Goal: Task Accomplishment & Management: Use online tool/utility

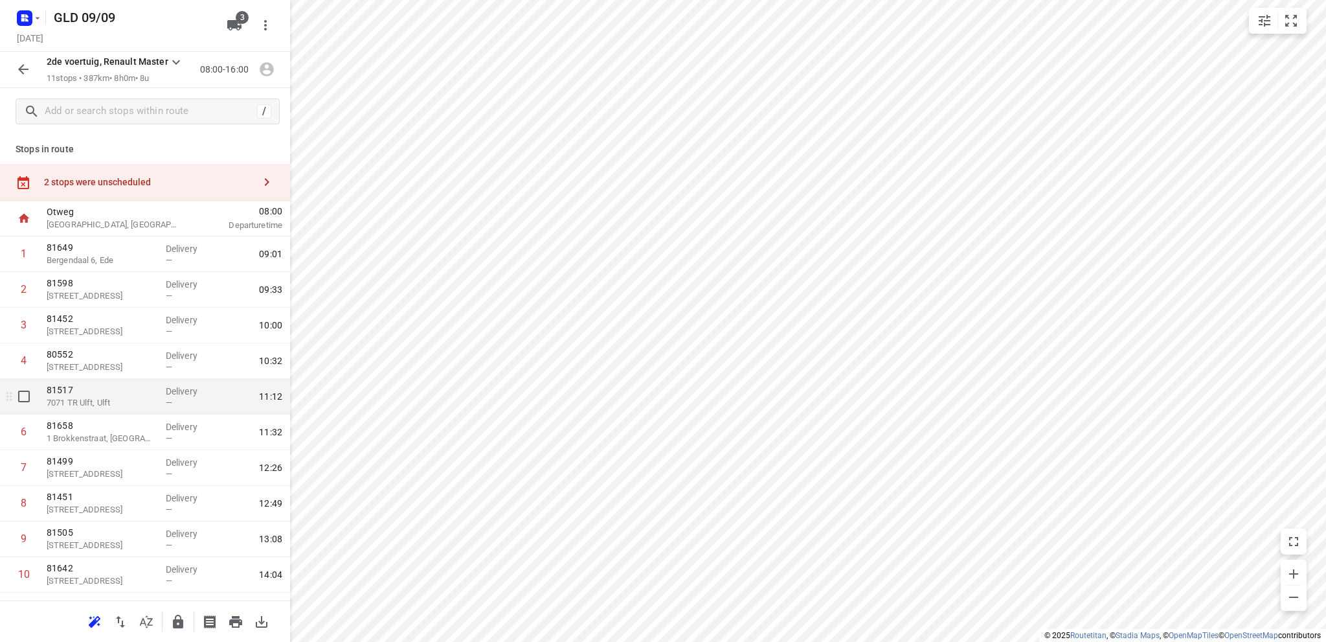
scroll to position [63, 0]
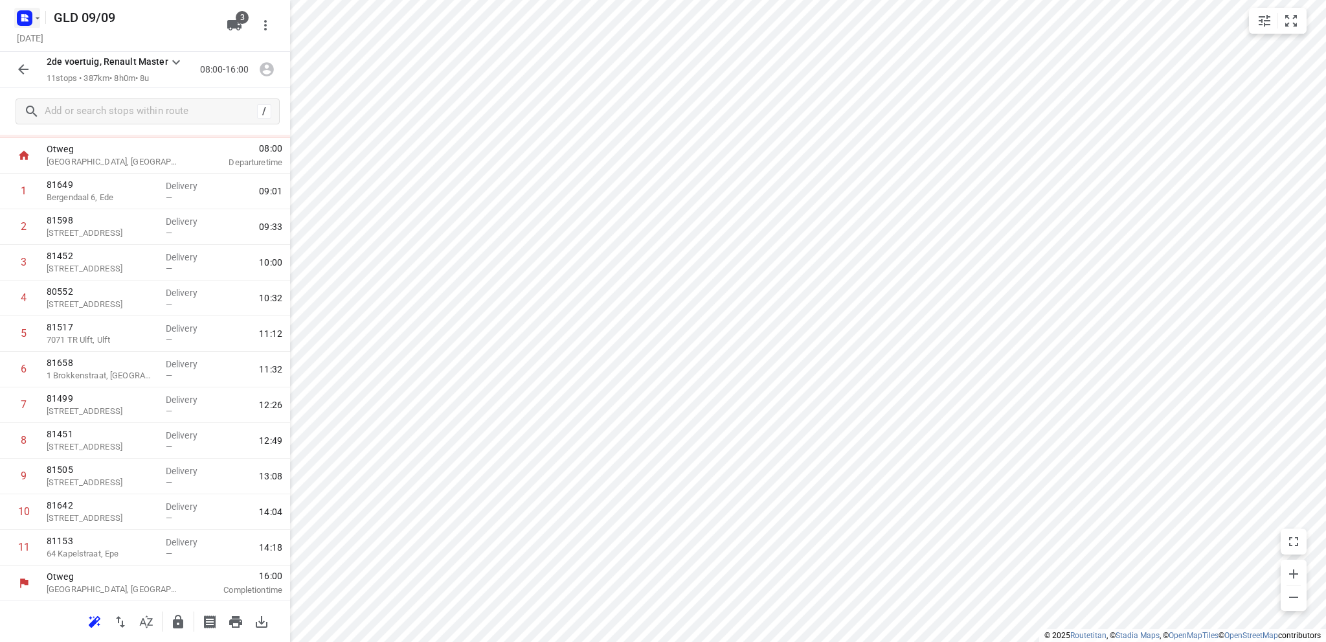
click at [27, 17] on icon "button" at bounding box center [26, 15] width 3 height 3
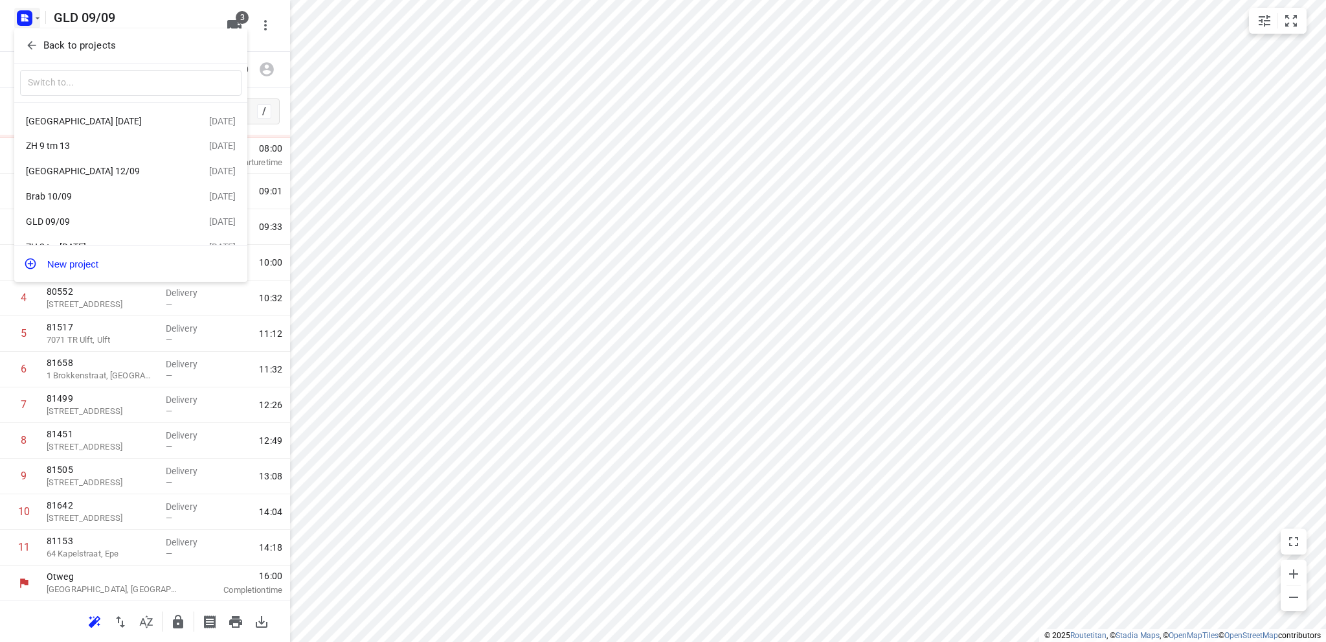
click at [57, 196] on div "Brab 10/09" at bounding box center [100, 196] width 149 height 10
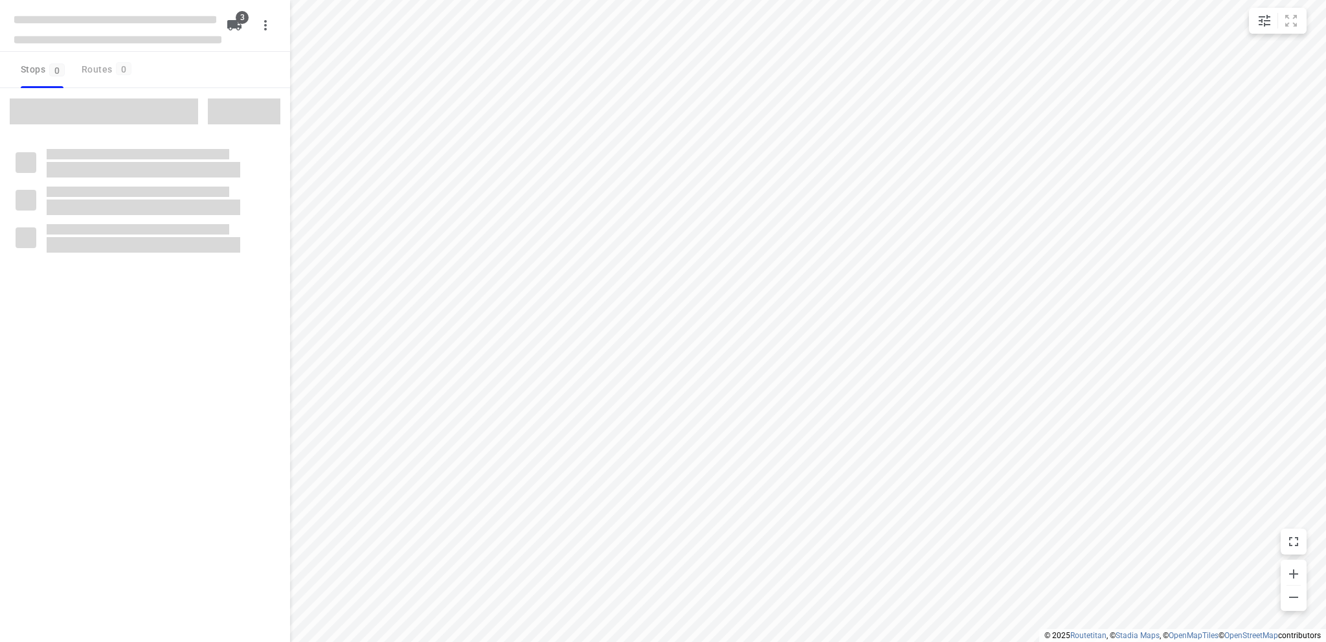
type input "distance"
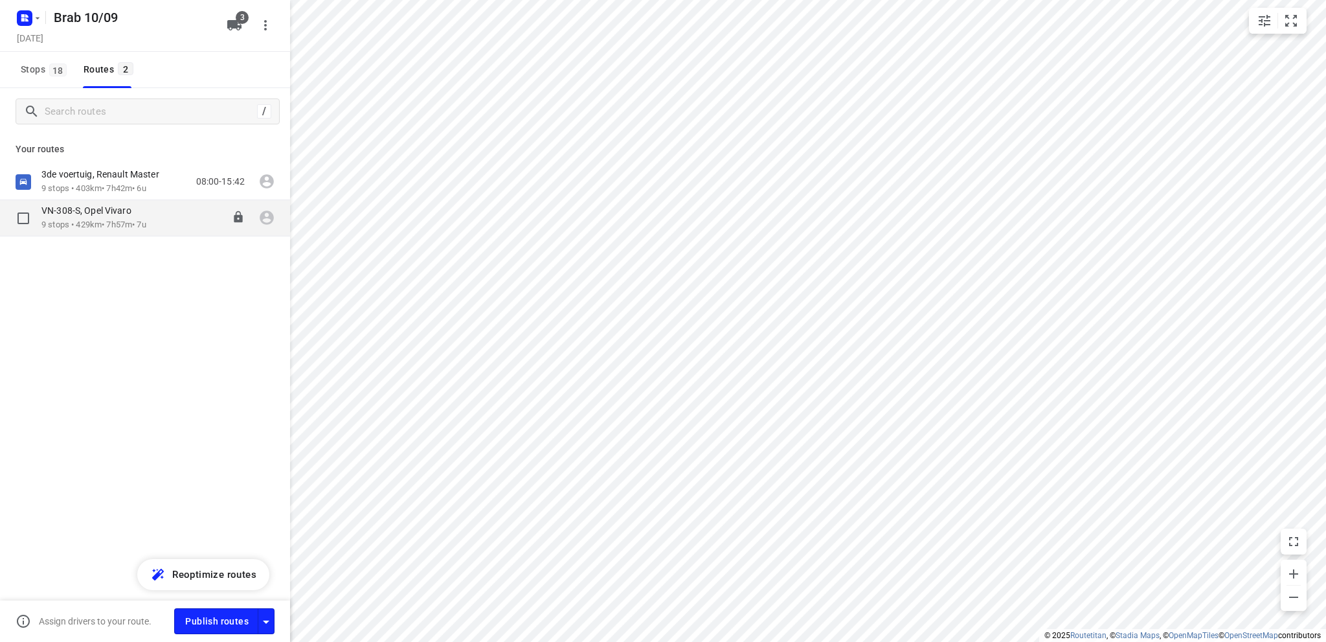
click at [91, 212] on p "VN-308-S, Opel Vivaro" at bounding box center [90, 211] width 98 height 12
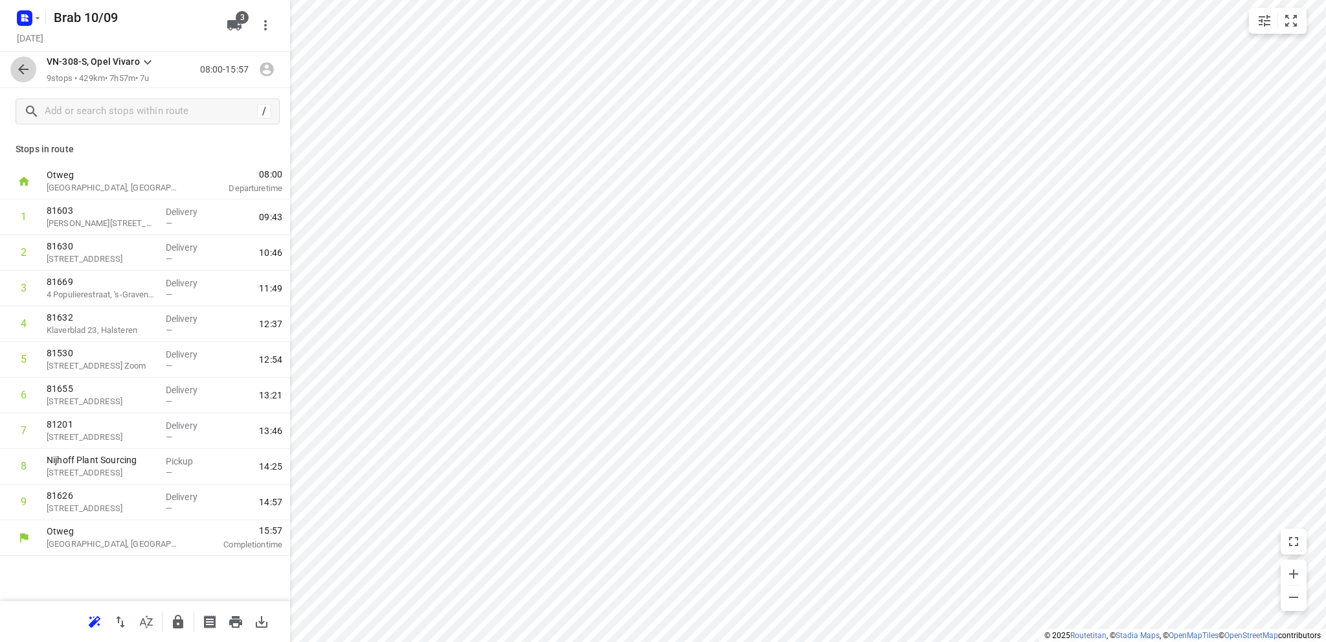
click at [21, 64] on icon "button" at bounding box center [24, 70] width 16 height 16
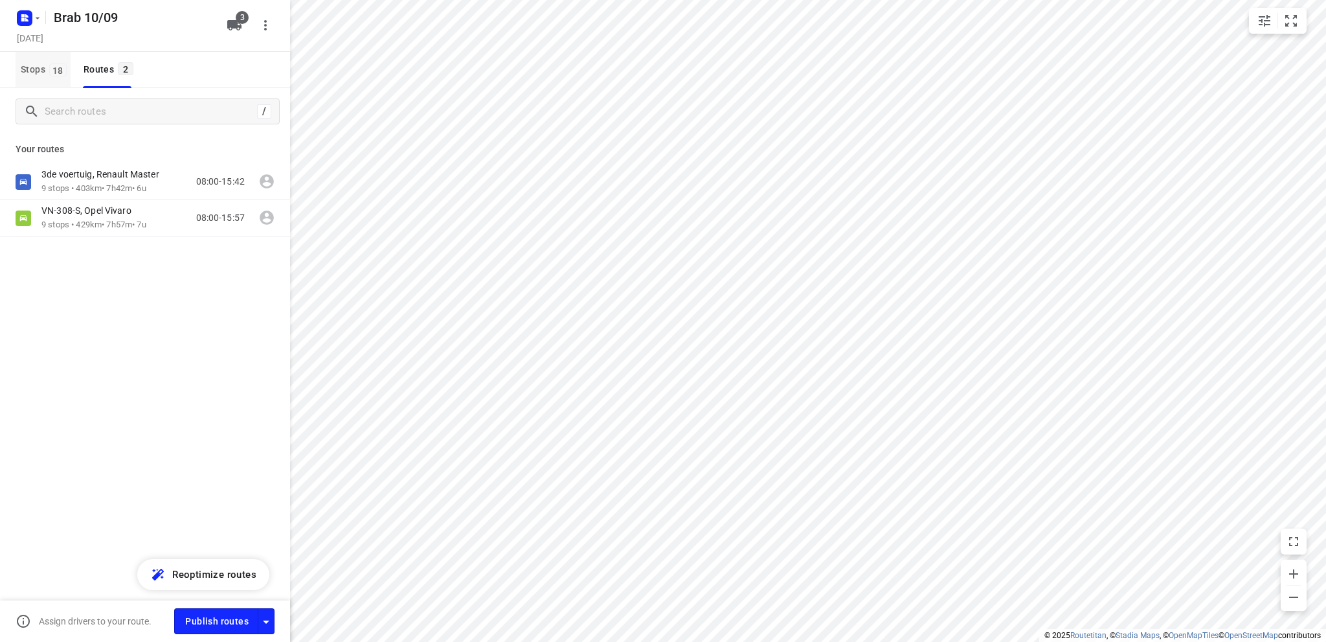
click at [34, 67] on span "Stops 18" at bounding box center [46, 70] width 50 height 16
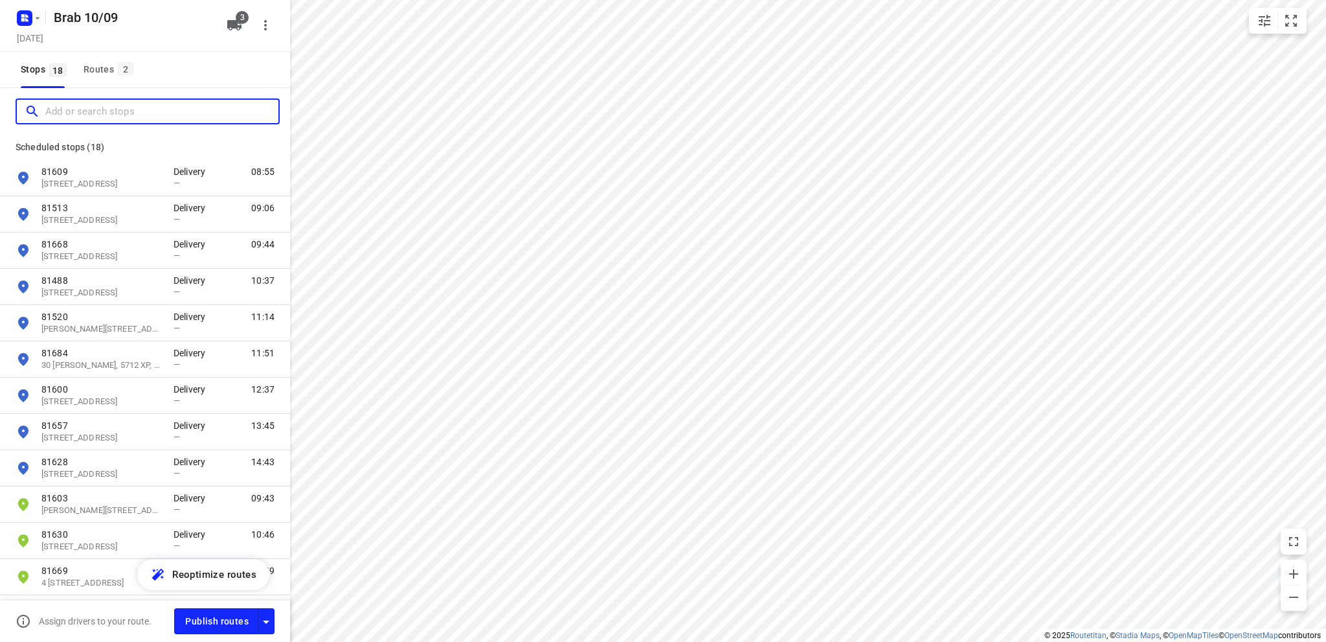
click at [62, 111] on input "Add or search stops" at bounding box center [161, 112] width 233 height 20
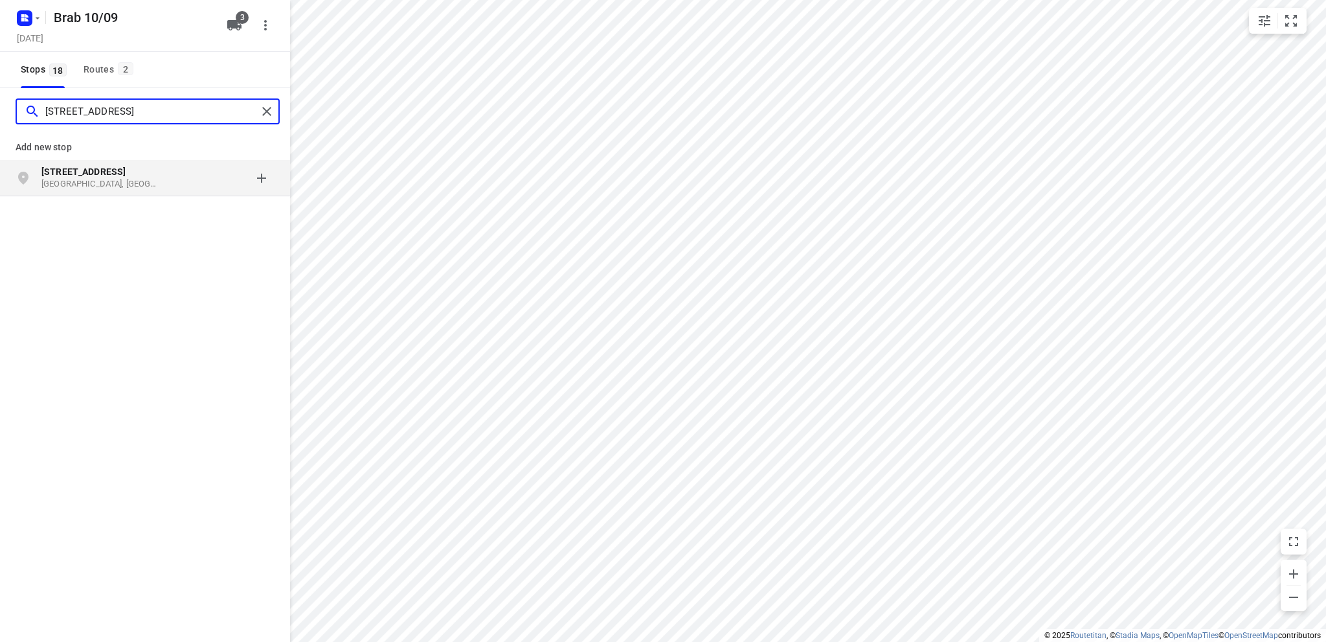
type input "[STREET_ADDRESS]"
click at [88, 174] on b "[STREET_ADDRESS]" at bounding box center [83, 171] width 84 height 10
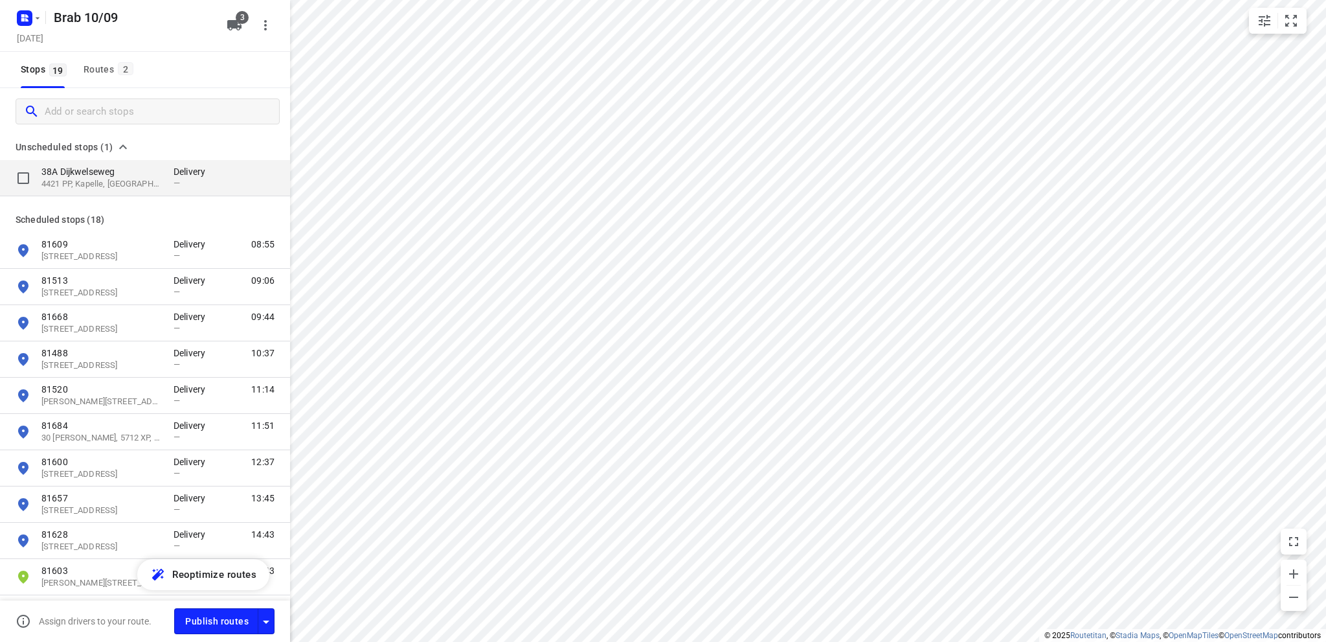
click at [90, 175] on p "38A Dijkwelseweg" at bounding box center [100, 171] width 119 height 13
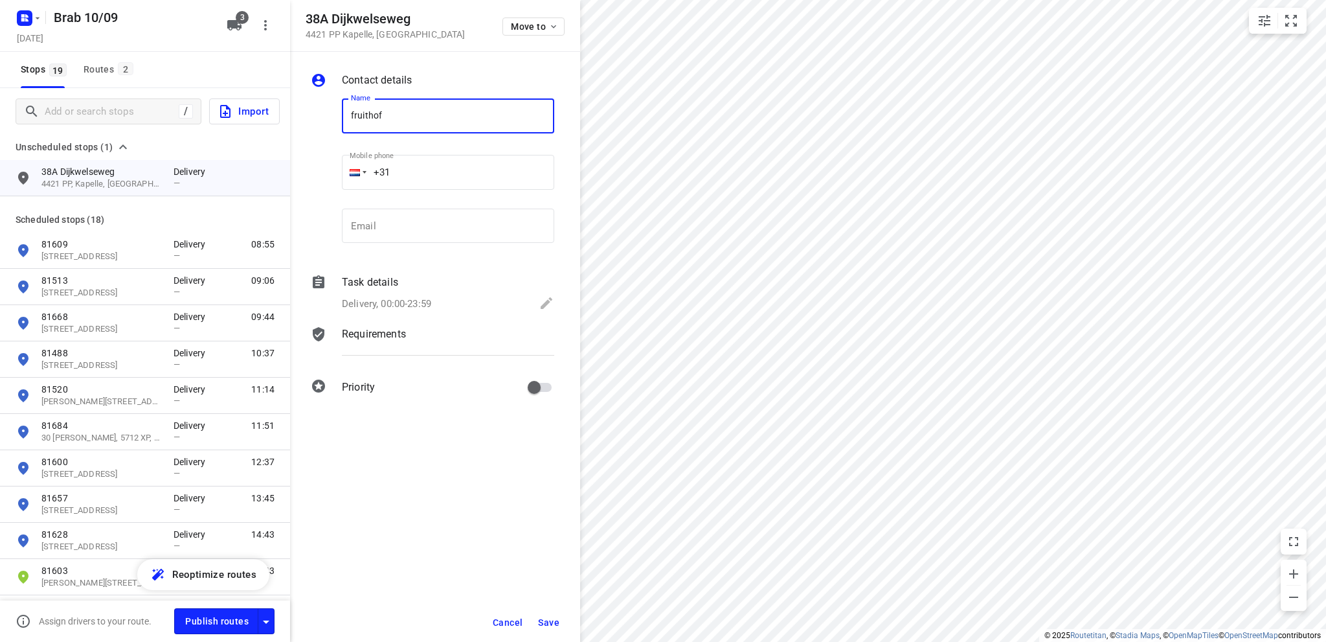
type input "Fruithof"
click at [546, 300] on icon at bounding box center [547, 303] width 12 height 12
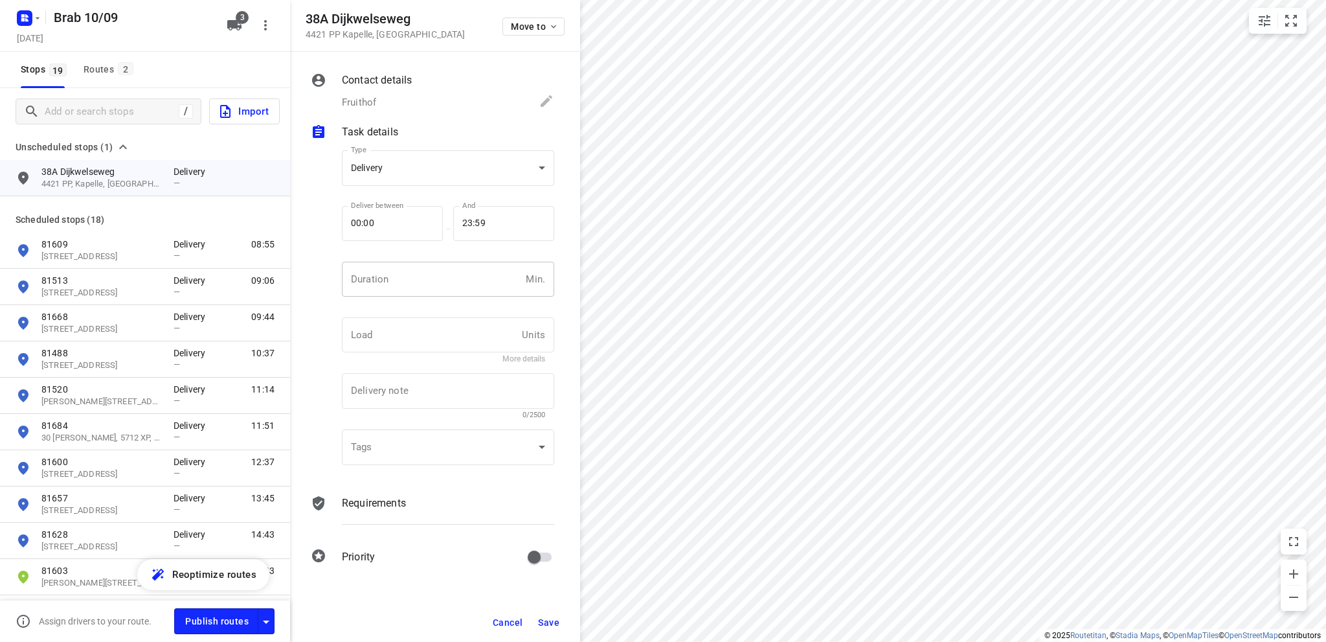
click at [393, 278] on input "number" at bounding box center [431, 279] width 179 height 35
type input "10"
click at [404, 172] on body "i © 2025 Routetitan , © Stadia Maps , © OpenMapTiles © OpenStreetMap contributo…" at bounding box center [663, 321] width 1326 height 642
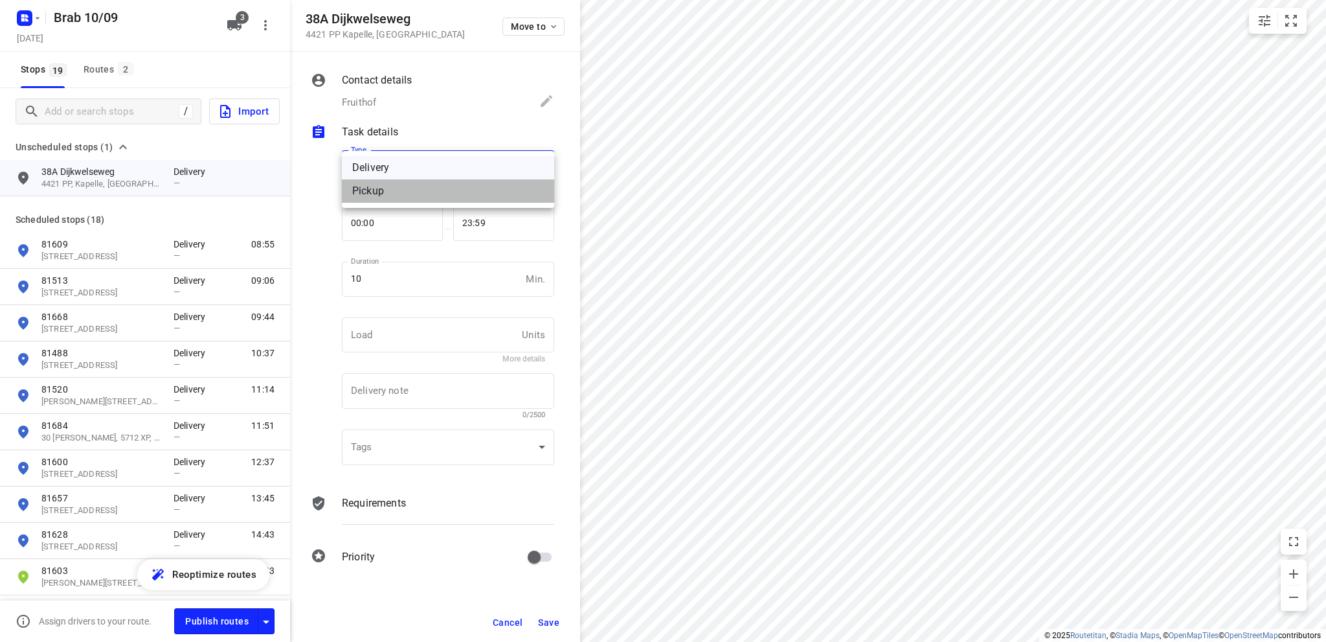
click at [403, 194] on div "Pickup" at bounding box center [448, 191] width 192 height 16
type input "pickup"
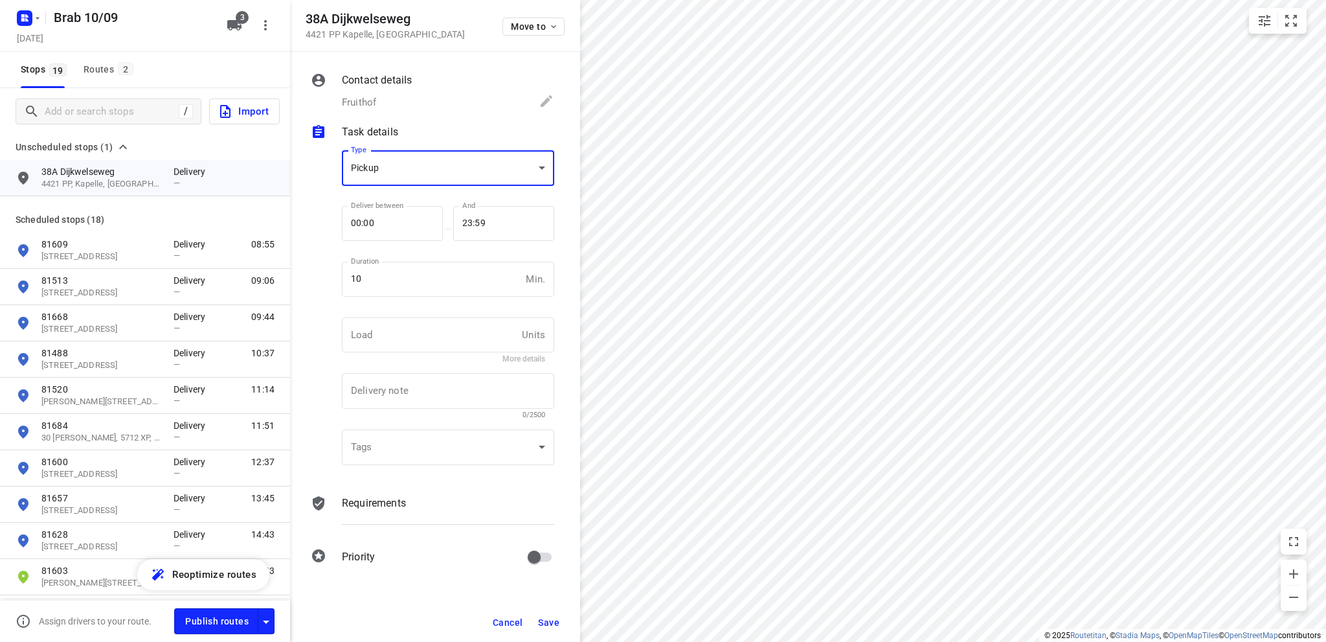
click at [551, 617] on span "Save" at bounding box center [548, 622] width 21 height 10
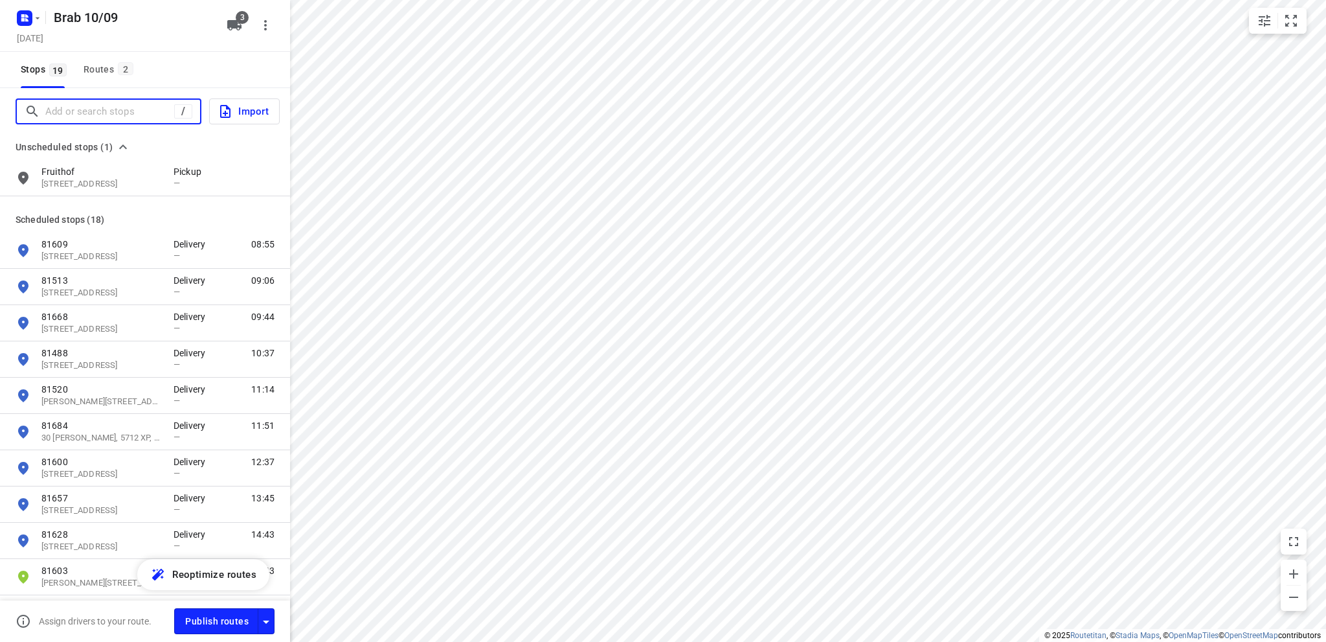
click at [57, 109] on input "Add or search stops" at bounding box center [109, 112] width 129 height 20
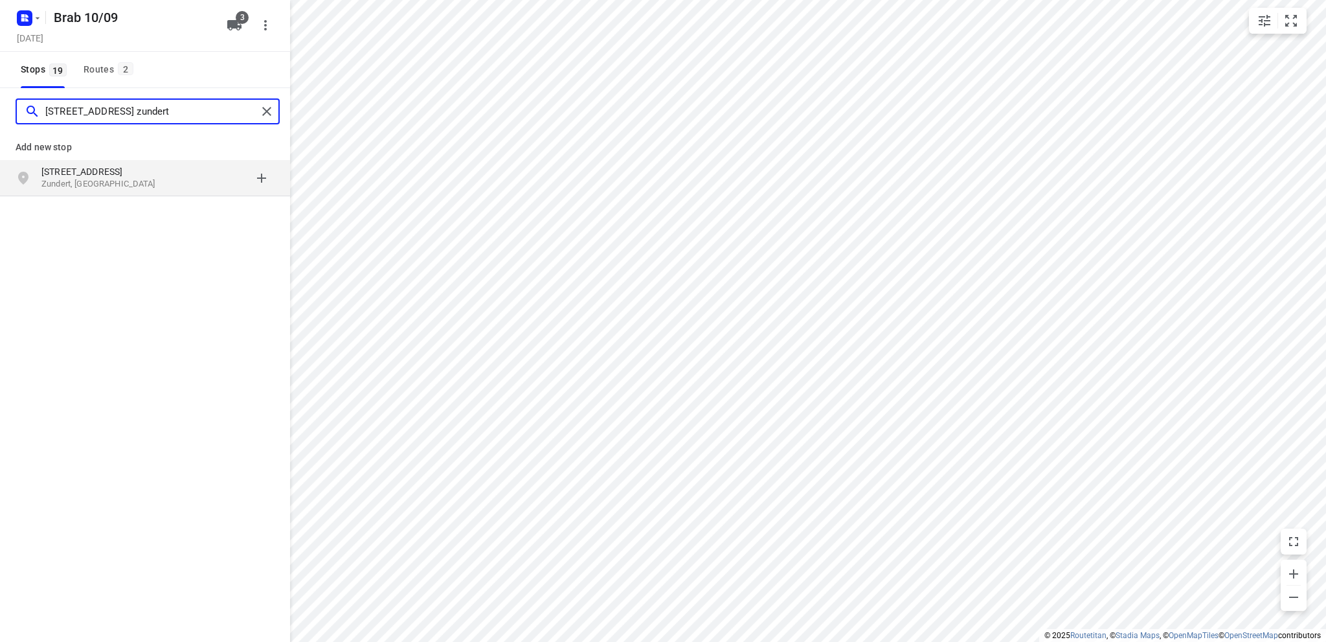
type input "[STREET_ADDRESS] zundert"
click at [57, 170] on p "[STREET_ADDRESS]" at bounding box center [100, 171] width 119 height 13
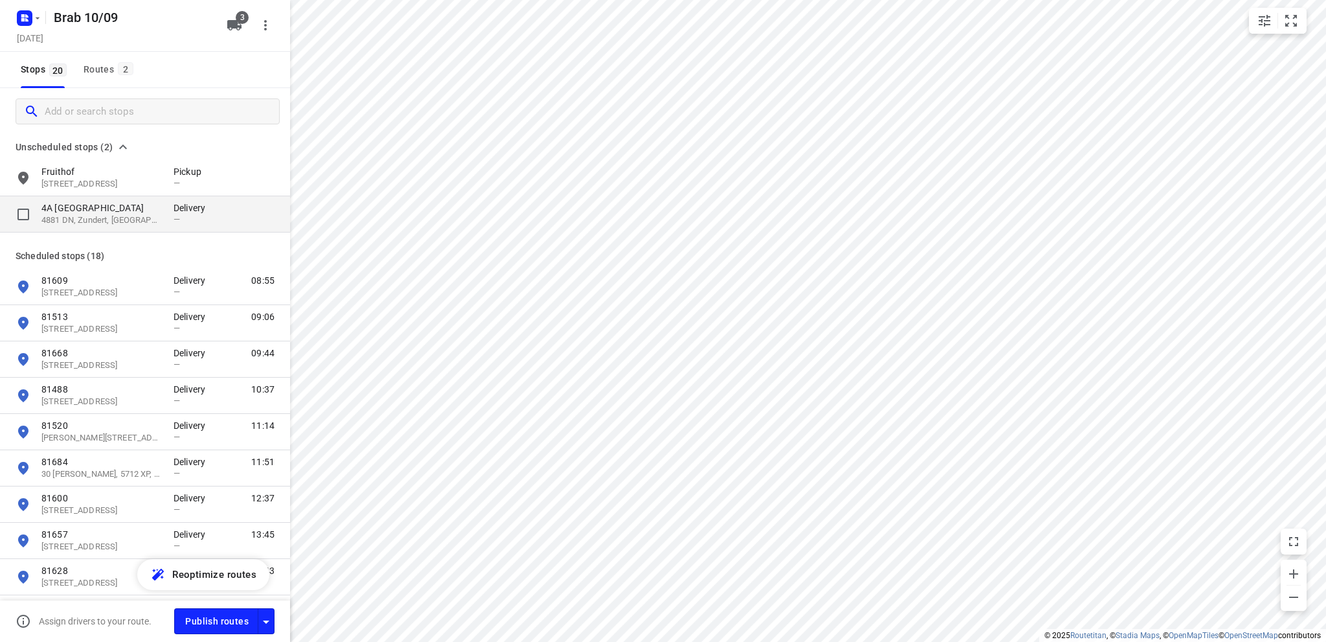
click at [85, 210] on p "4A [GEOGRAPHIC_DATA]" at bounding box center [100, 207] width 119 height 13
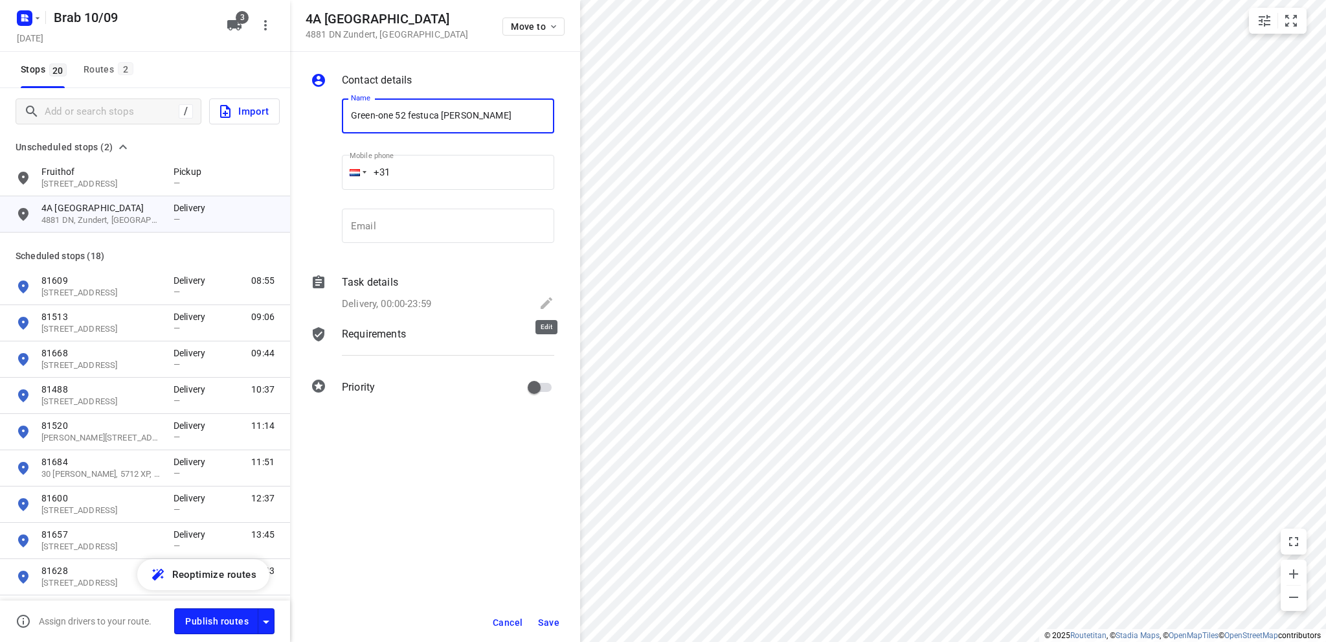
type input "Green-one 52 festuca [PERSON_NAME]"
click at [546, 302] on icon at bounding box center [547, 303] width 12 height 12
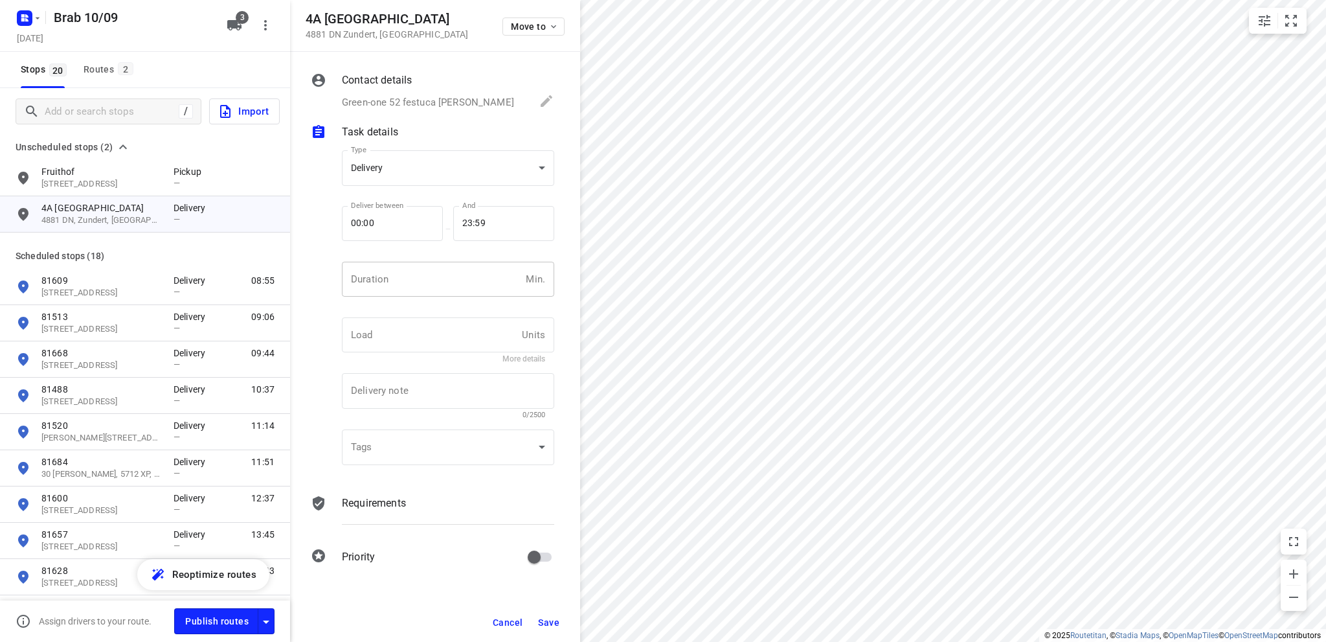
click at [413, 283] on input "number" at bounding box center [431, 279] width 179 height 35
type input "10"
click at [451, 162] on body "i © 2025 Routetitan , © Stadia Maps , © OpenMapTiles © OpenStreetMap contributo…" at bounding box center [663, 321] width 1326 height 642
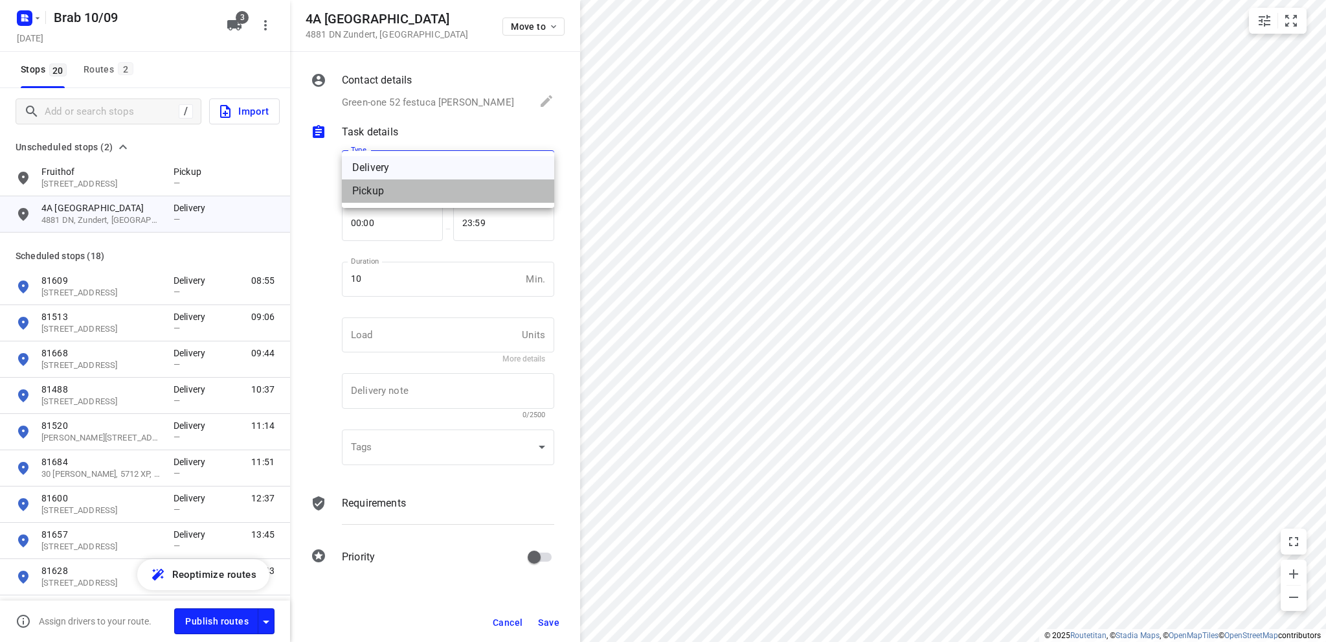
click at [428, 188] on div "Pickup" at bounding box center [448, 191] width 192 height 16
type input "pickup"
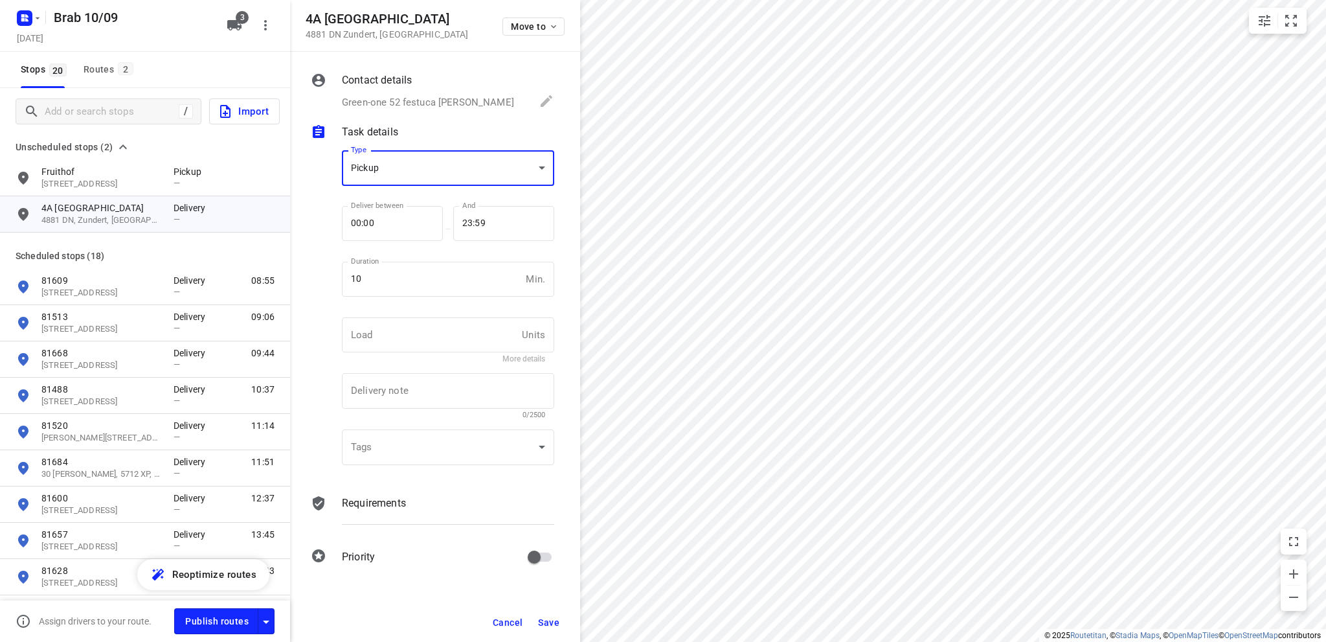
click at [551, 620] on span "Save" at bounding box center [548, 622] width 21 height 10
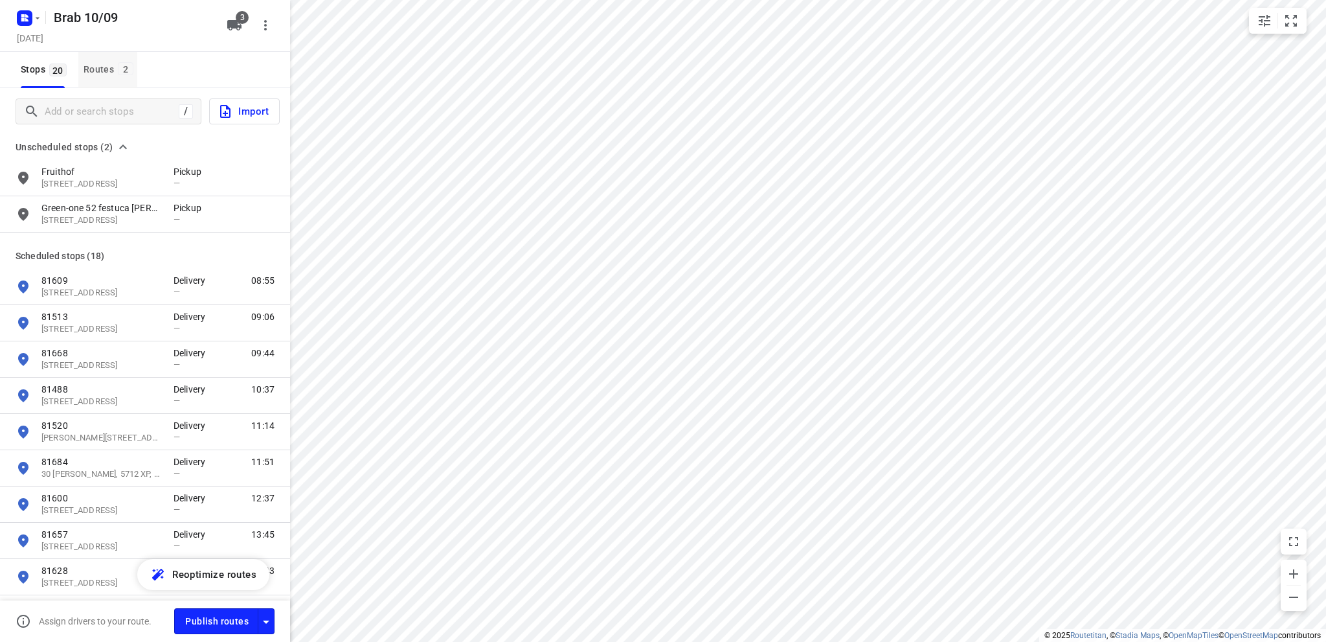
click at [96, 71] on div "Routes 2" at bounding box center [111, 70] width 54 height 16
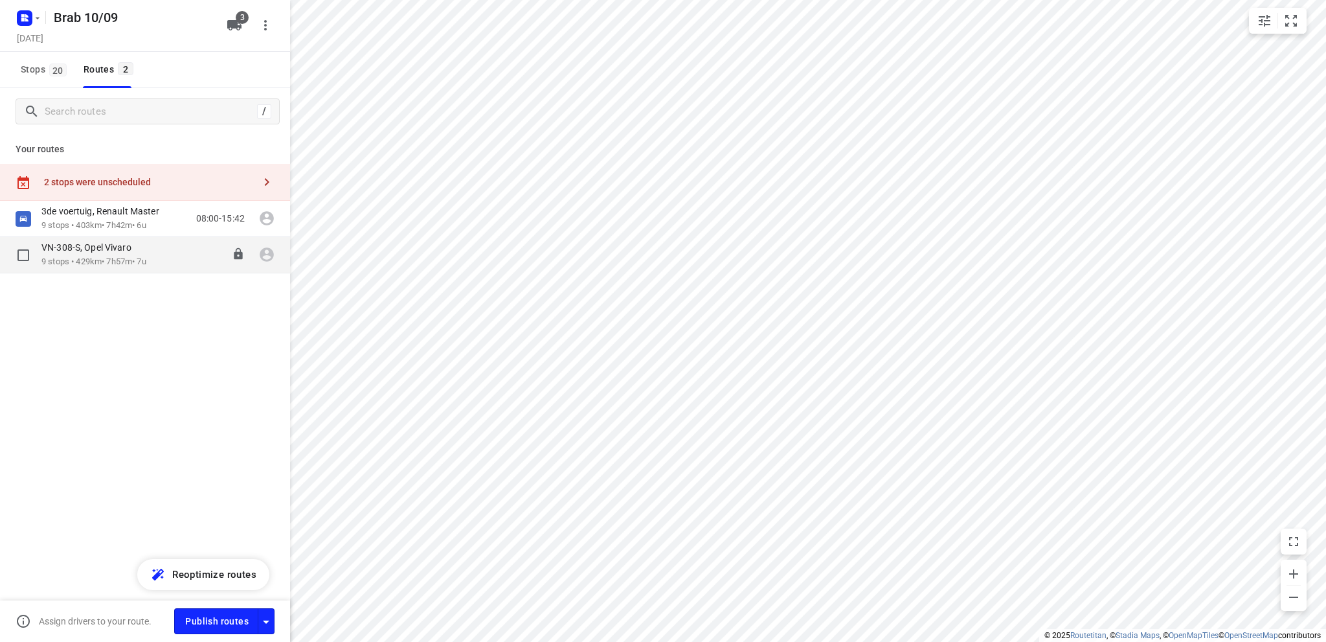
click at [93, 251] on p "VN-308-S, Opel Vivaro" at bounding box center [90, 247] width 98 height 12
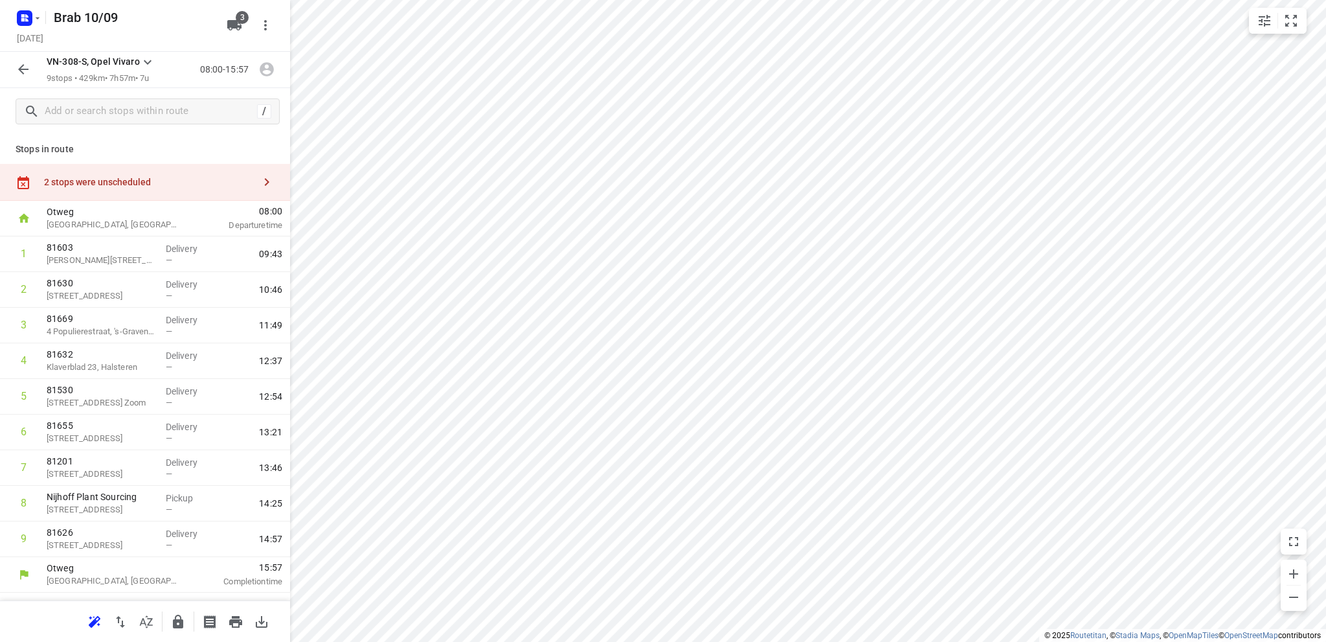
click at [82, 188] on div "2 stops were unscheduled" at bounding box center [145, 182] width 290 height 37
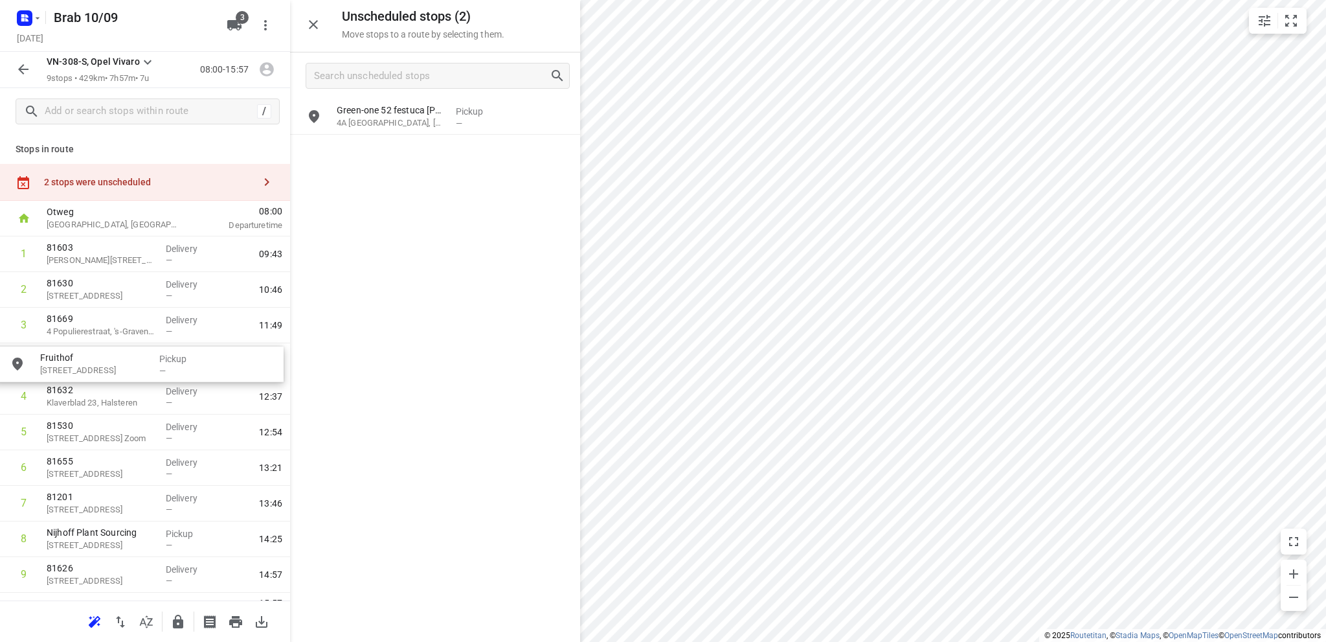
drag, startPoint x: 381, startPoint y: 121, endPoint x: 78, endPoint y: 368, distance: 390.6
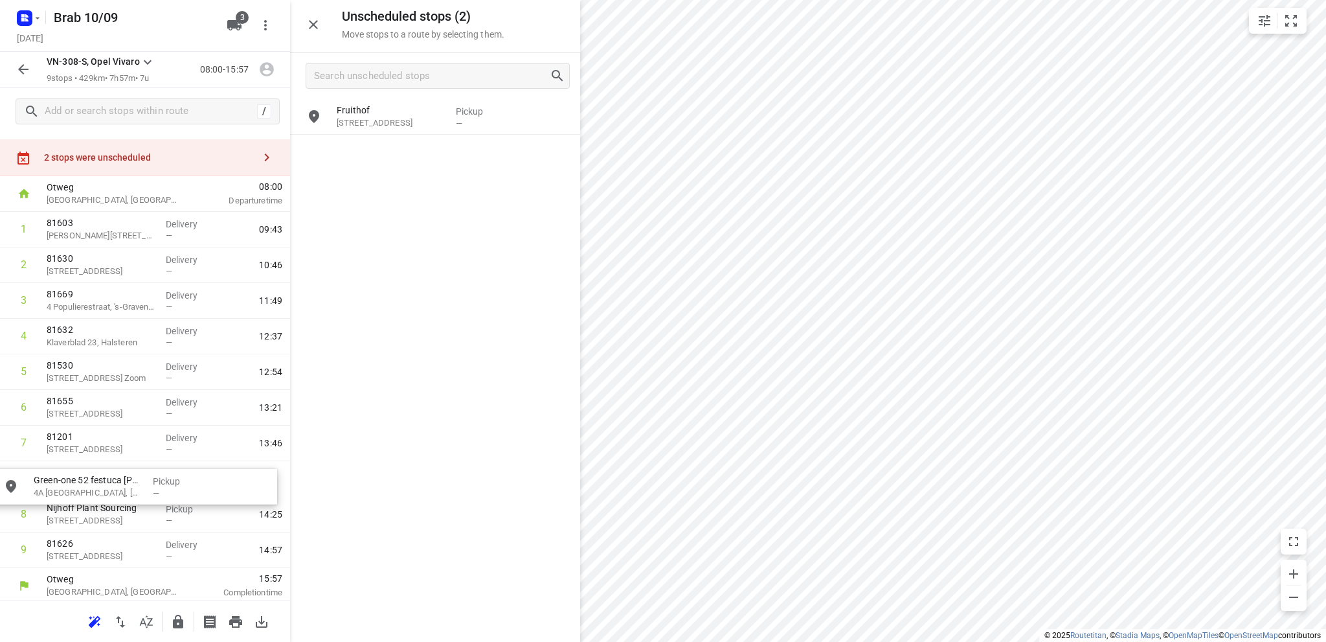
scroll to position [25, 0]
drag, startPoint x: 368, startPoint y: 153, endPoint x: 61, endPoint y: 478, distance: 447.5
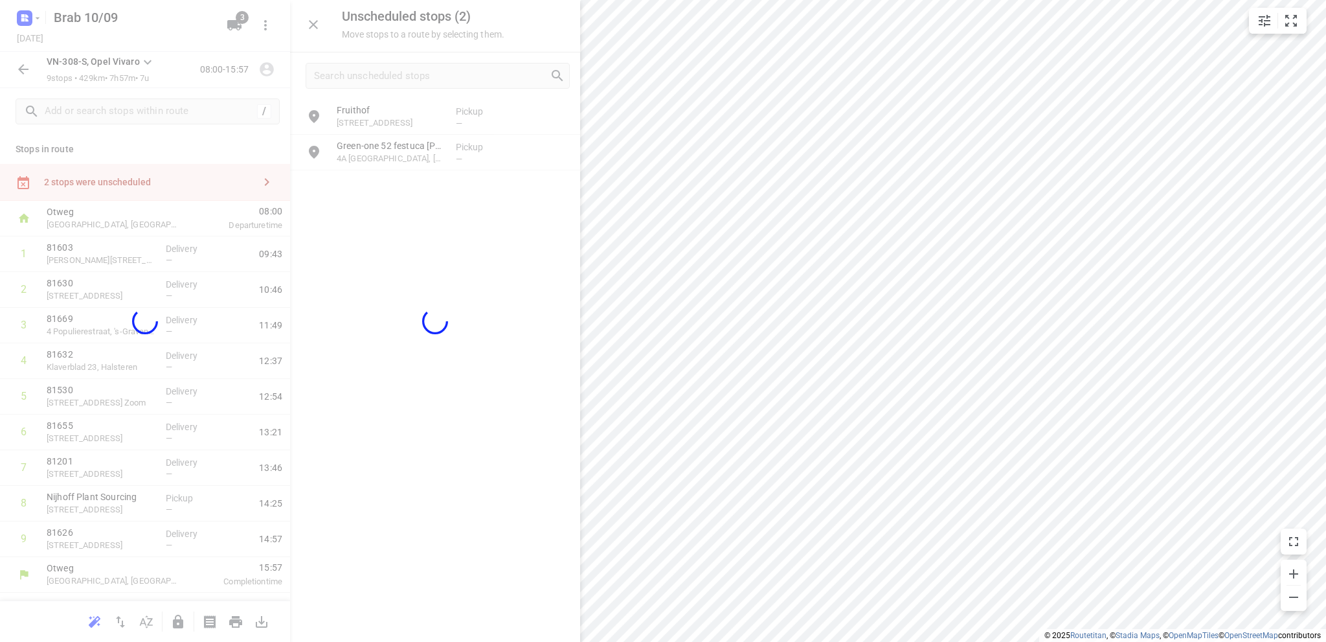
scroll to position [0, 0]
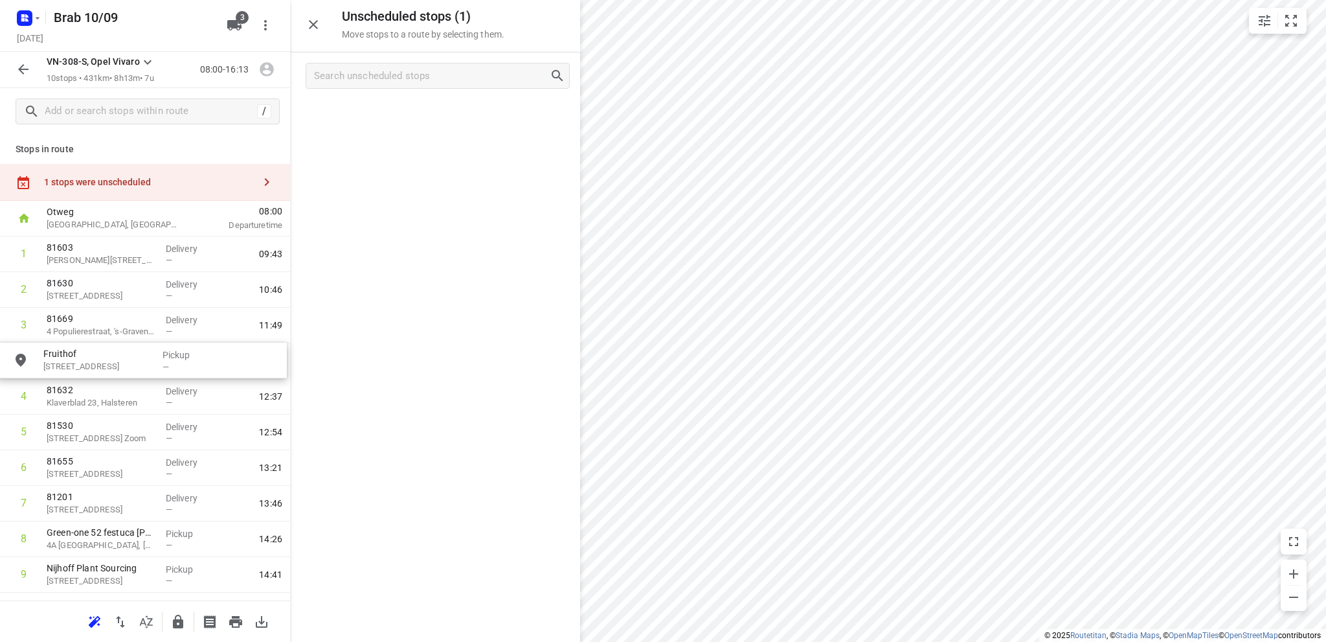
drag, startPoint x: 406, startPoint y: 118, endPoint x: 108, endPoint y: 365, distance: 386.3
